Goal: Navigation & Orientation: Find specific page/section

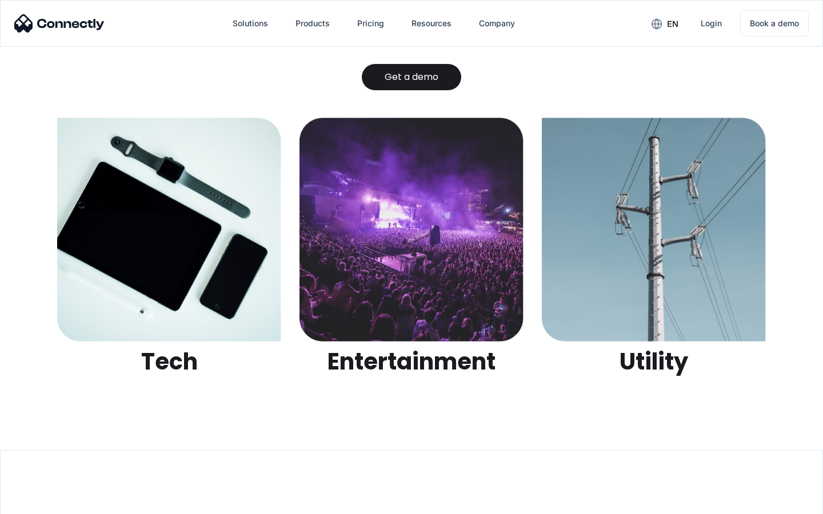
scroll to position [3606, 0]
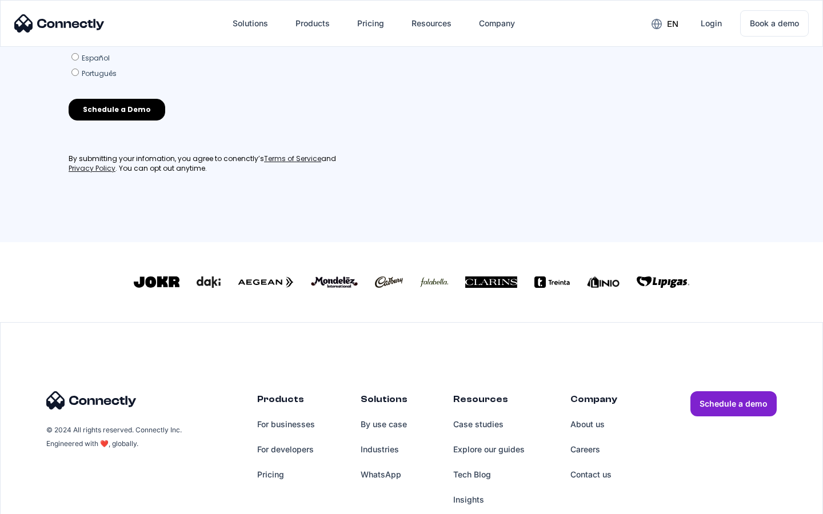
scroll to position [501, 0]
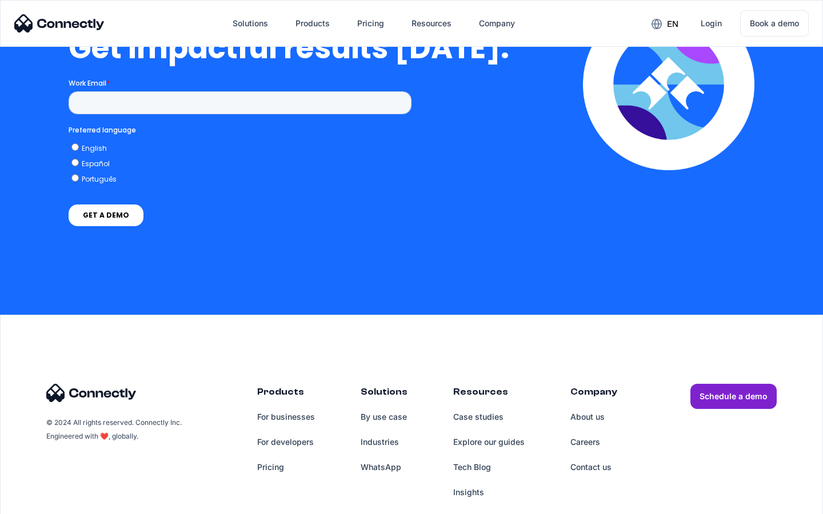
scroll to position [2522, 0]
